Goal: Check status: Check status

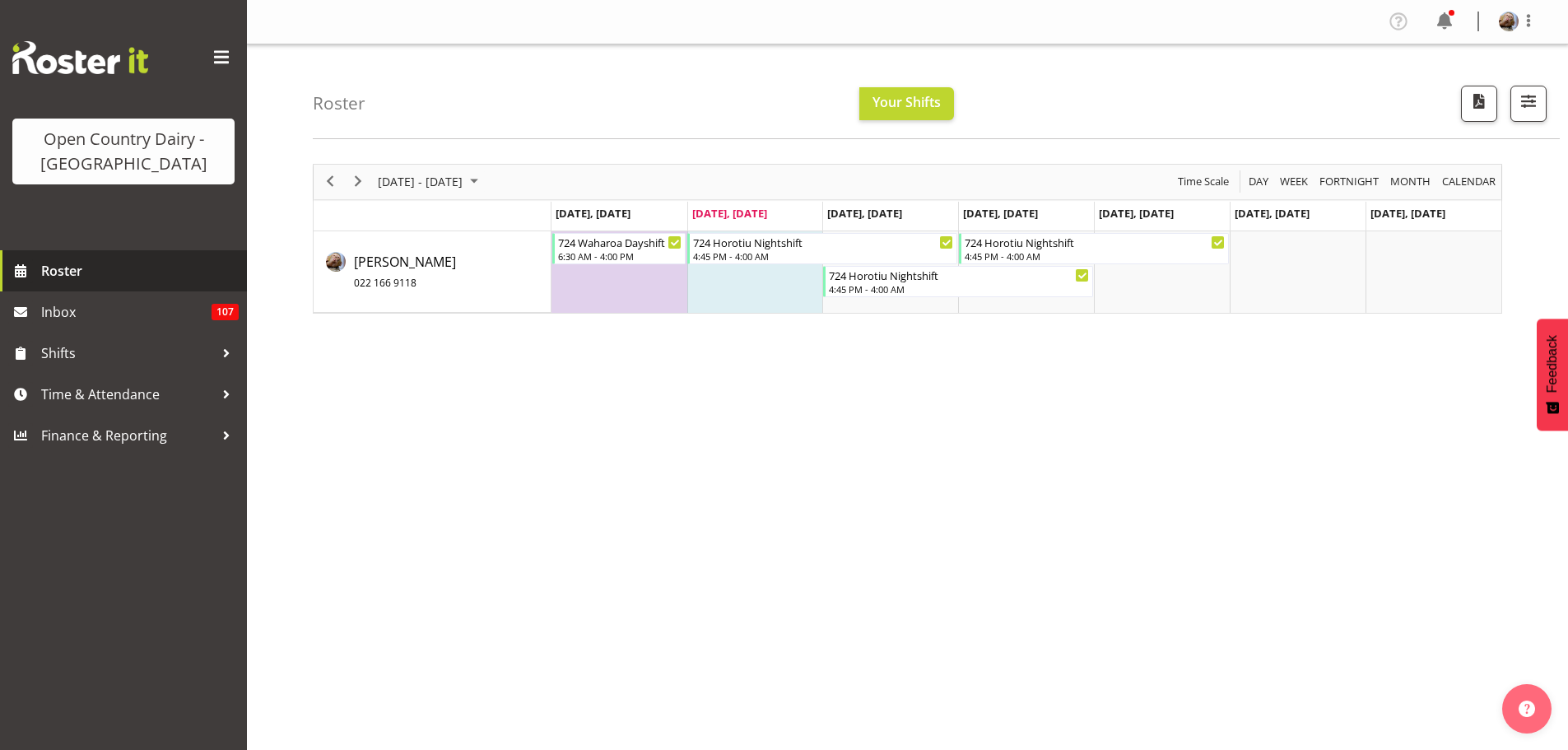
click at [39, 273] on link "Roster" at bounding box center [123, 270] width 247 height 41
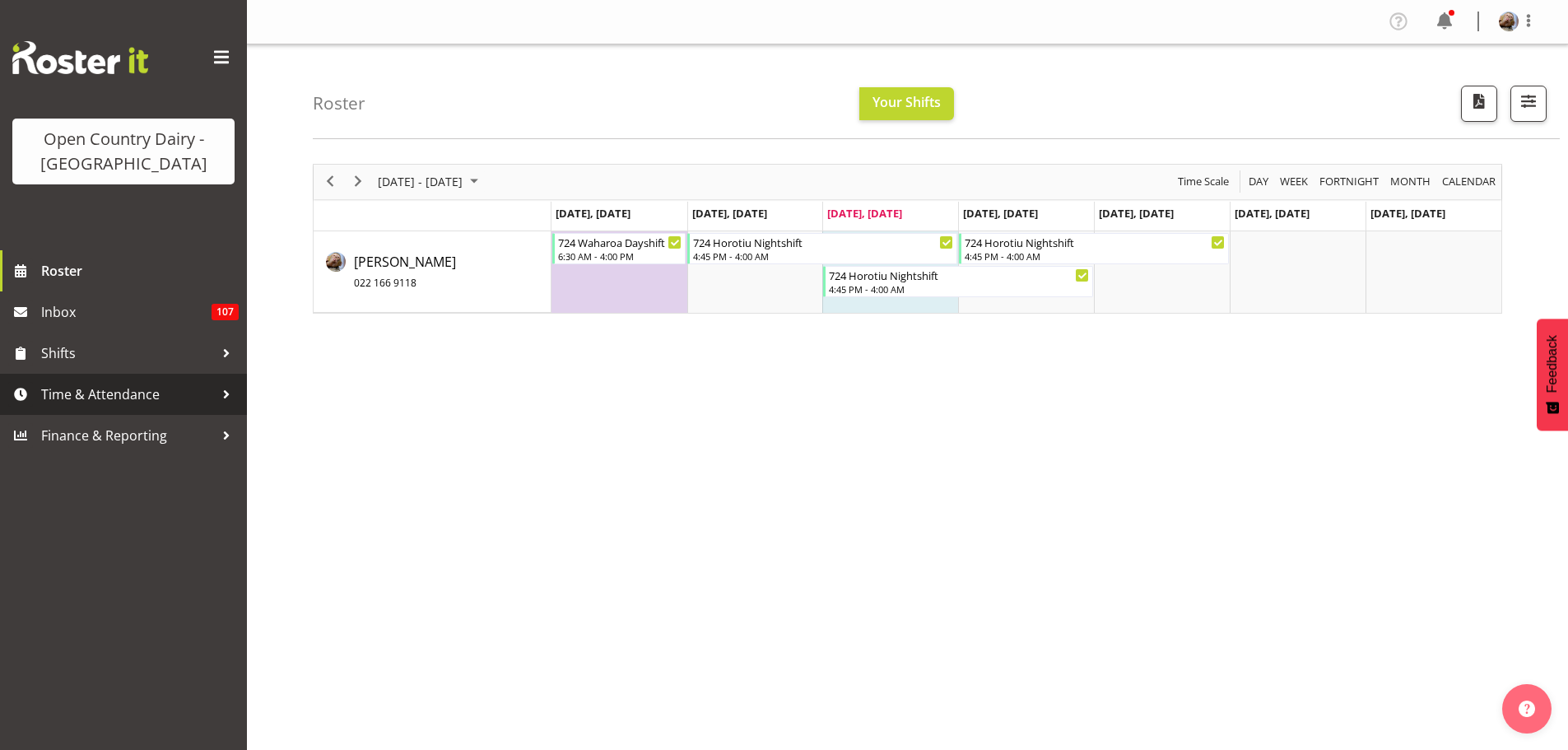
click at [75, 392] on span "Time & Attendance" at bounding box center [127, 393] width 173 height 24
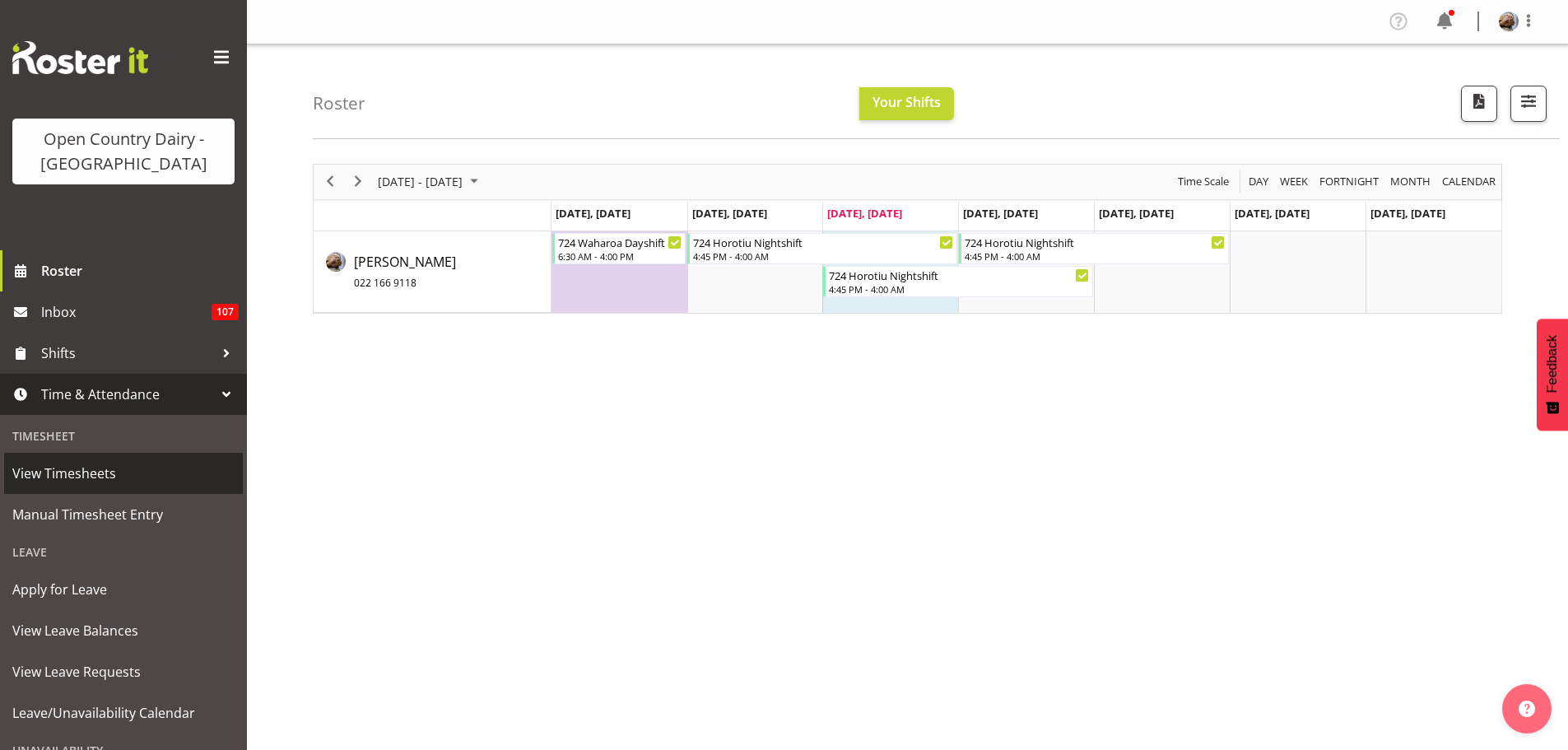
click at [69, 470] on span "View Timesheets" at bounding box center [123, 473] width 222 height 24
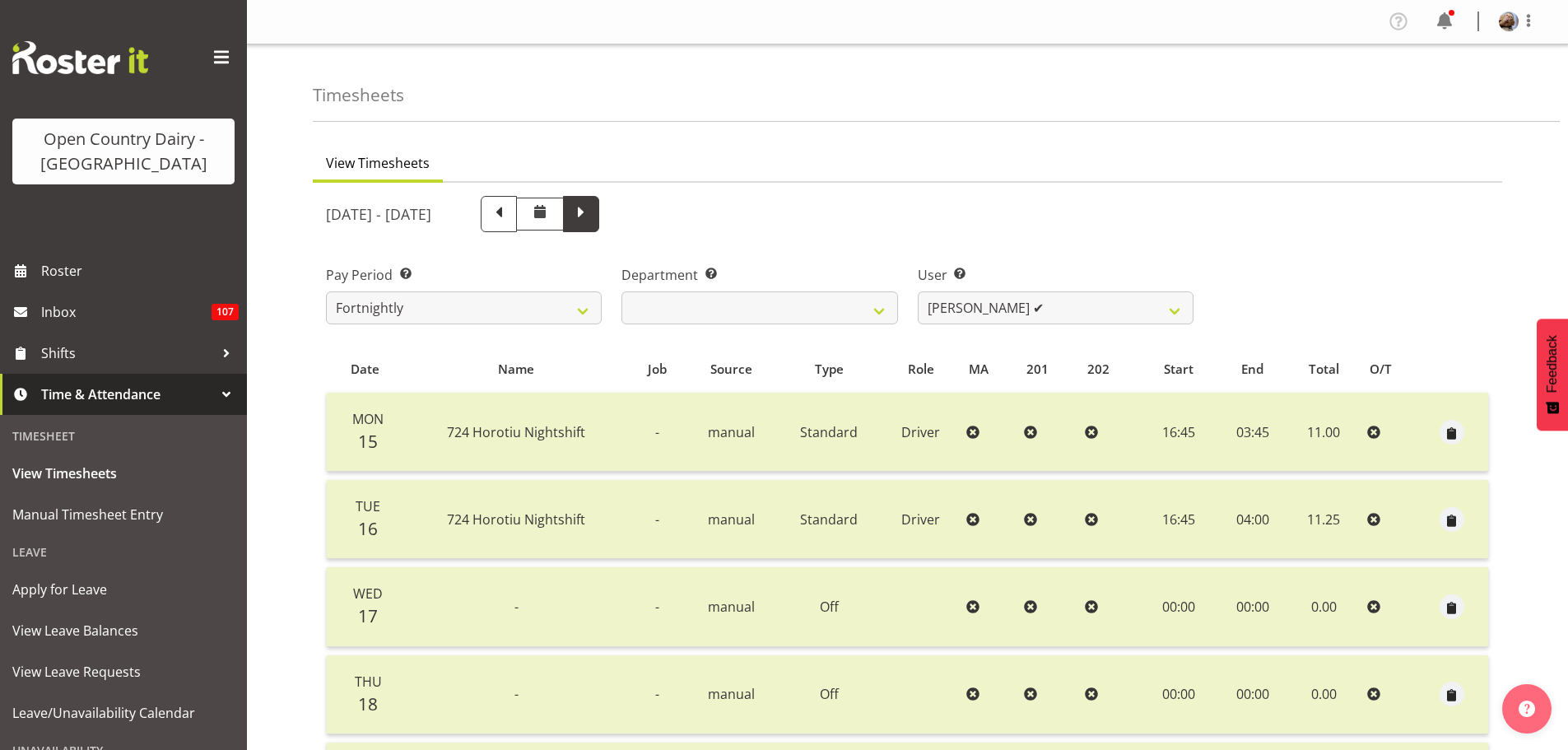
click at [592, 211] on span at bounding box center [581, 212] width 22 height 22
select select
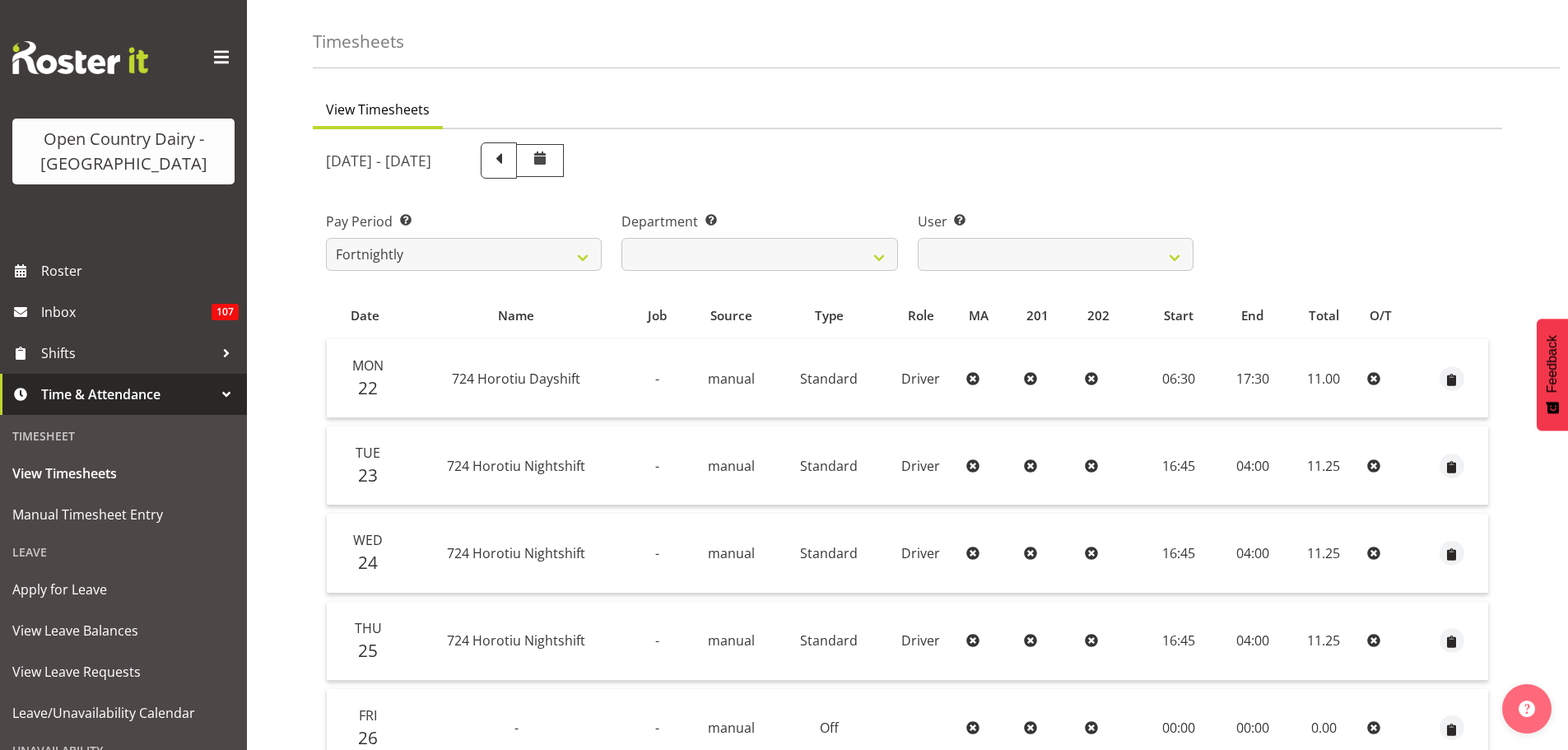
scroll to position [82, 0]
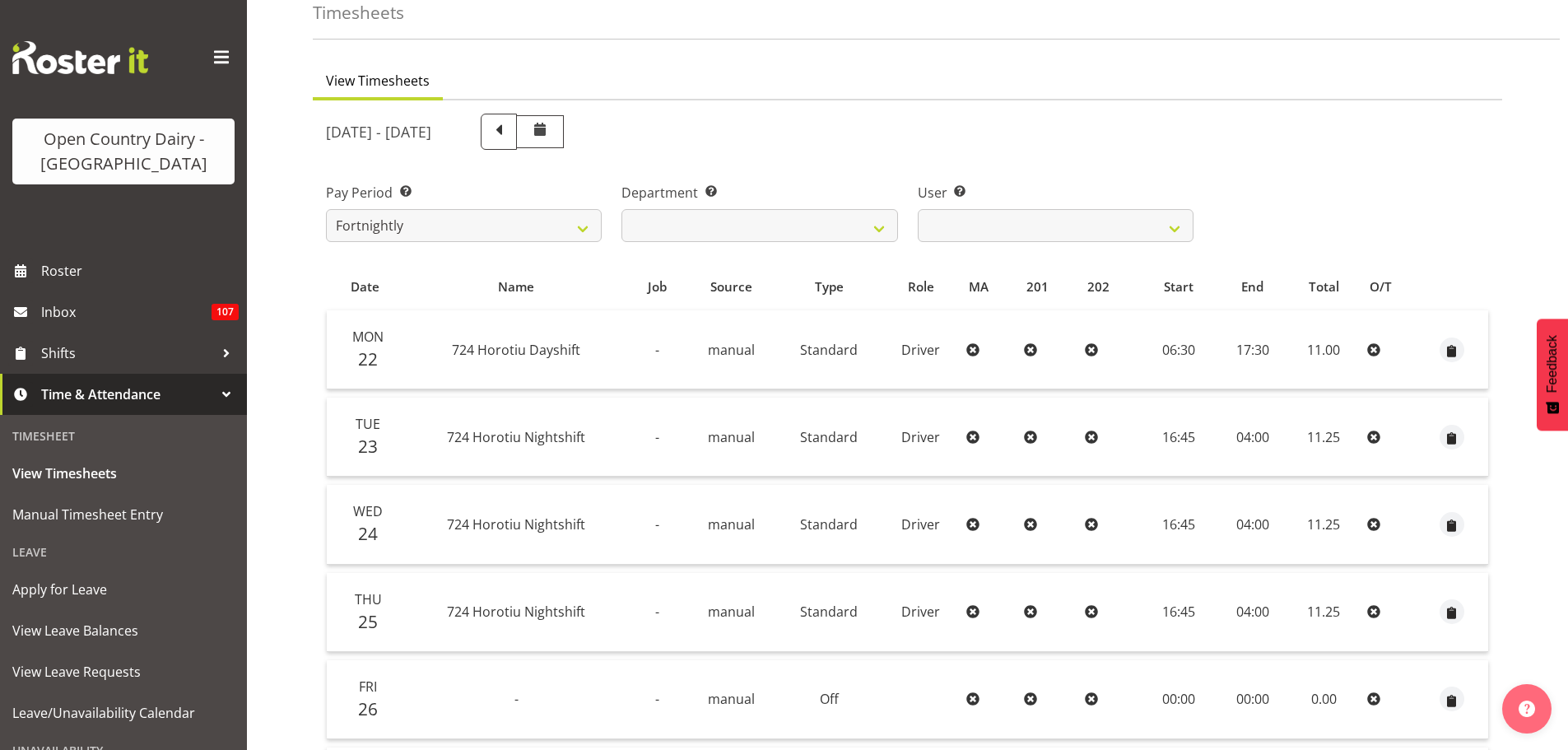
click at [178, 390] on span "Time & Attendance" at bounding box center [127, 393] width 173 height 24
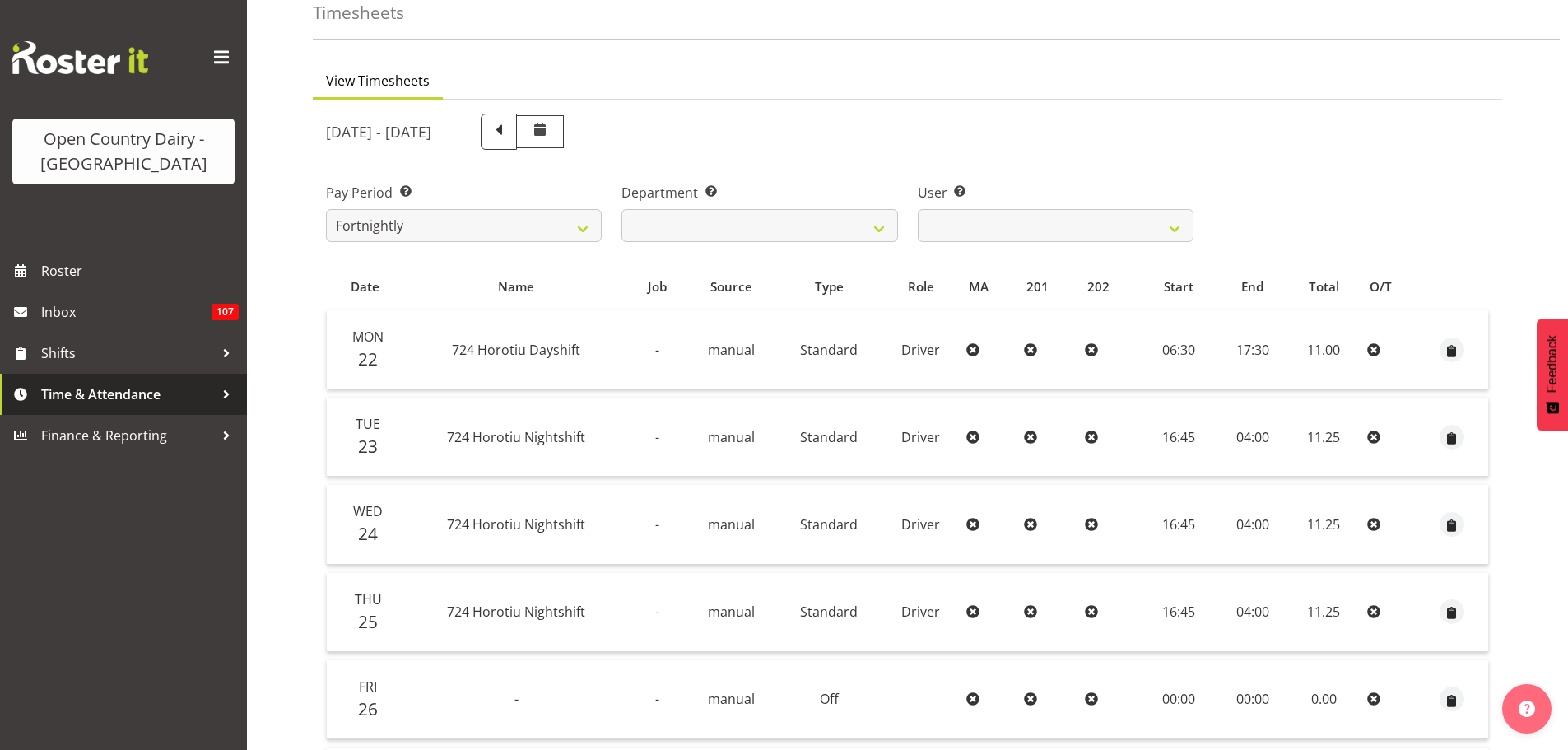
click at [226, 393] on div at bounding box center [226, 393] width 24 height 24
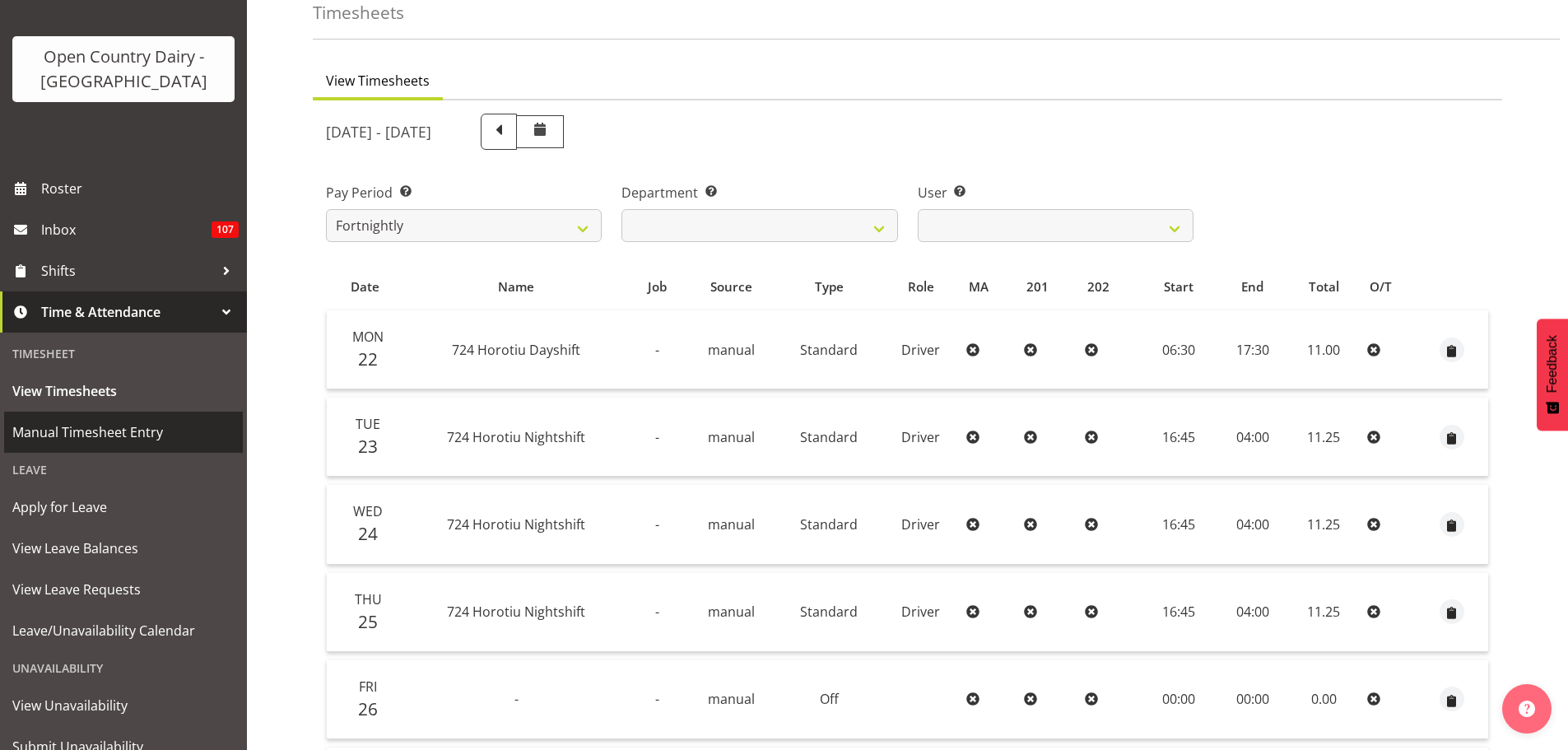
scroll to position [145, 0]
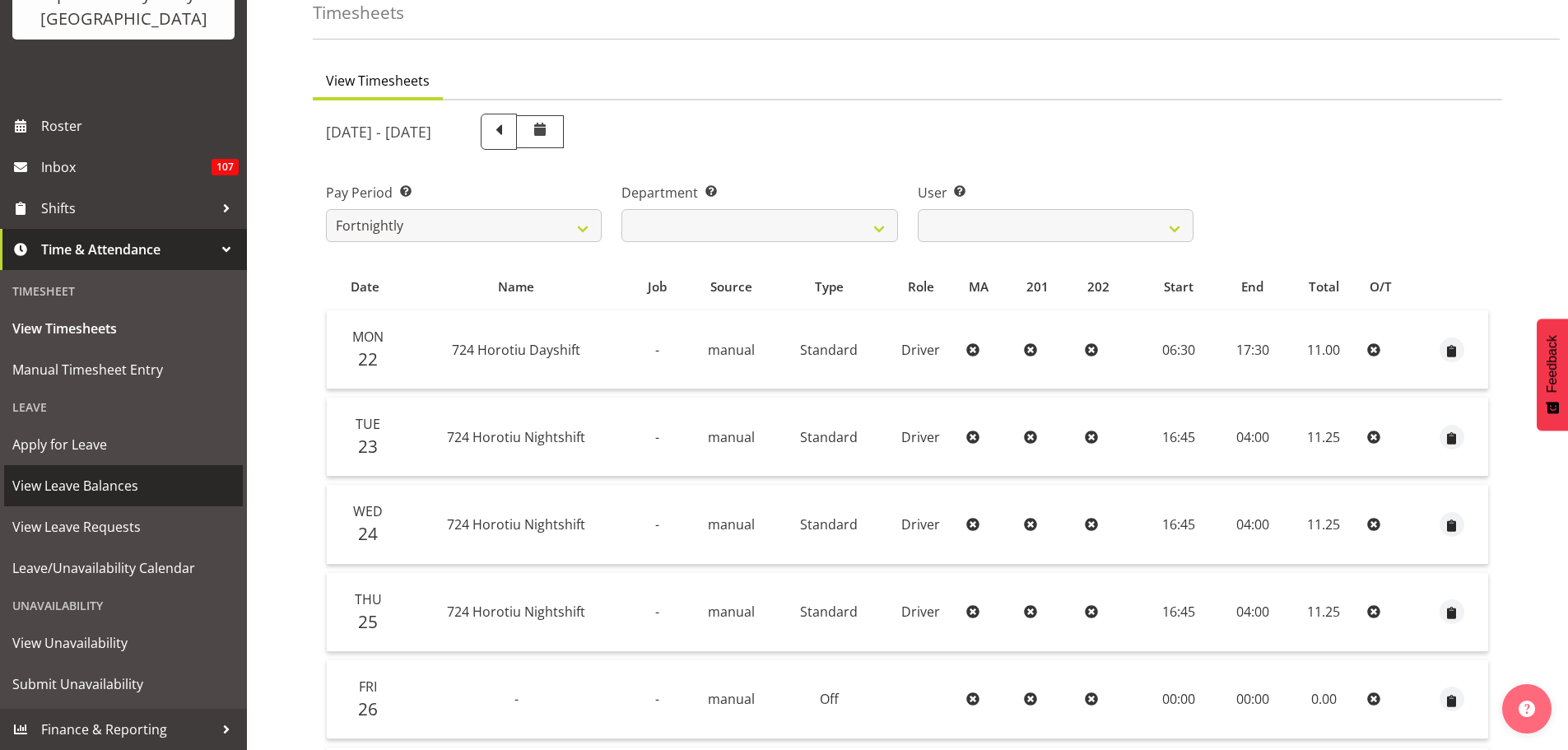
click at [103, 487] on span "View Leave Balances" at bounding box center [123, 485] width 222 height 24
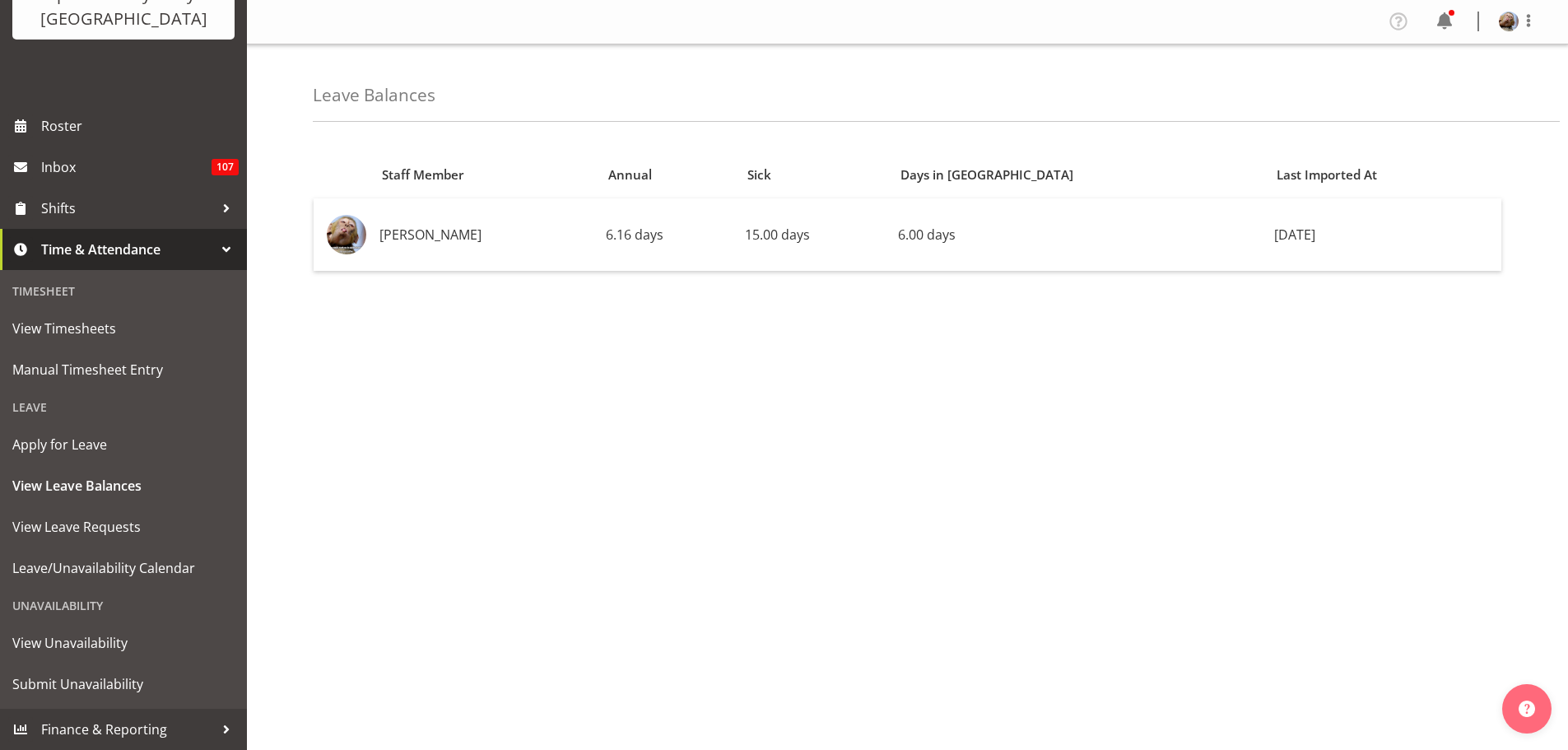
click at [214, 247] on div at bounding box center [226, 249] width 24 height 24
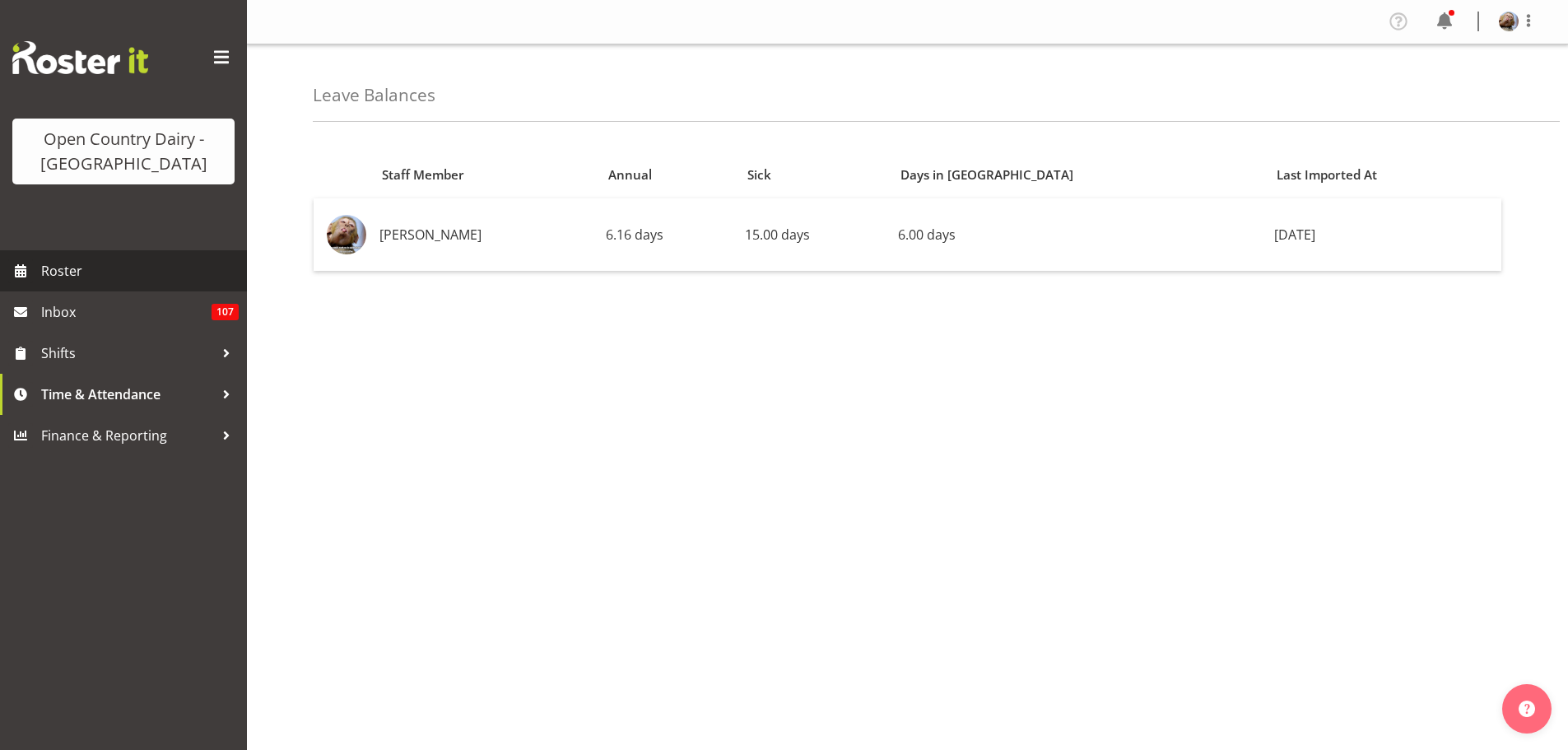
click at [71, 272] on span "Roster" at bounding box center [140, 270] width 198 height 24
